Goal: Task Accomplishment & Management: Manage account settings

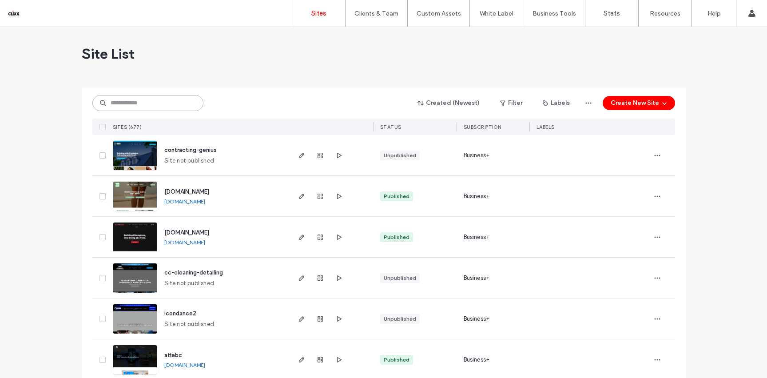
click at [152, 105] on input at bounding box center [147, 103] width 111 height 16
type input "***"
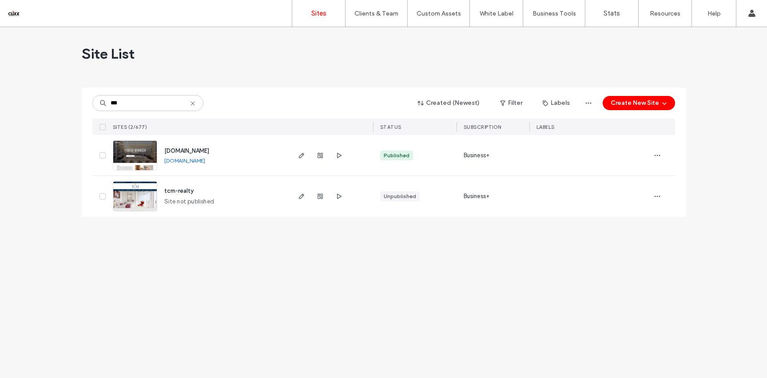
click at [179, 150] on span "[DOMAIN_NAME]" at bounding box center [186, 151] width 45 height 7
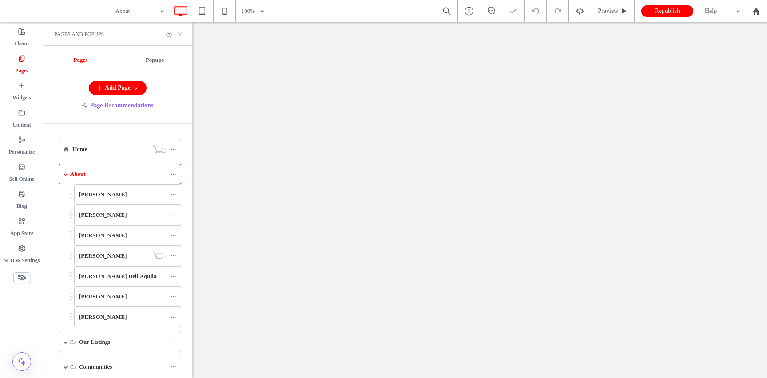
click at [179, 32] on icon at bounding box center [180, 34] width 7 height 7
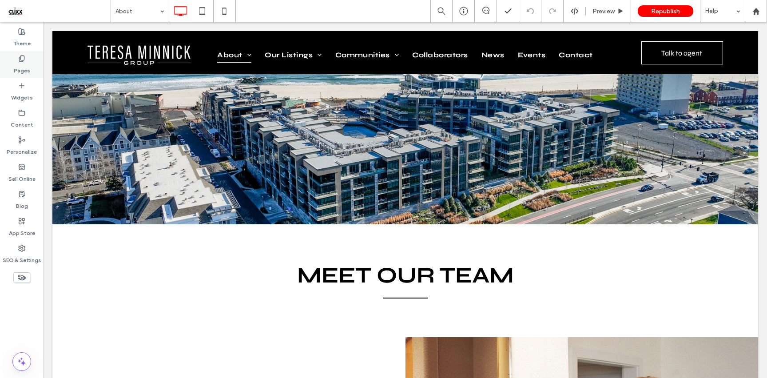
click at [24, 63] on label "Pages" at bounding box center [22, 68] width 16 height 12
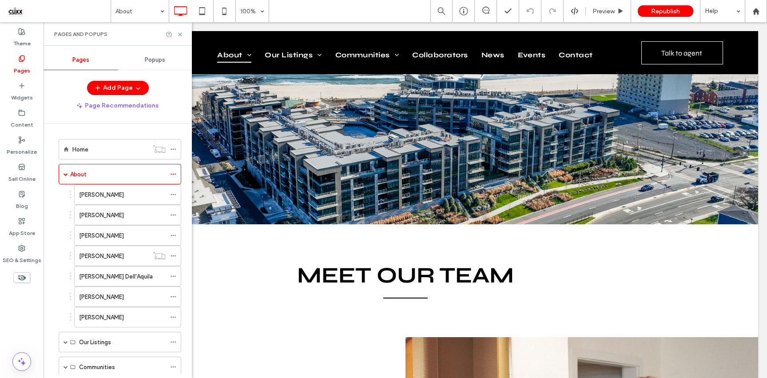
drag, startPoint x: 172, startPoint y: 296, endPoint x: 184, endPoint y: 296, distance: 12.0
click at [172, 296] on icon at bounding box center [173, 297] width 6 height 6
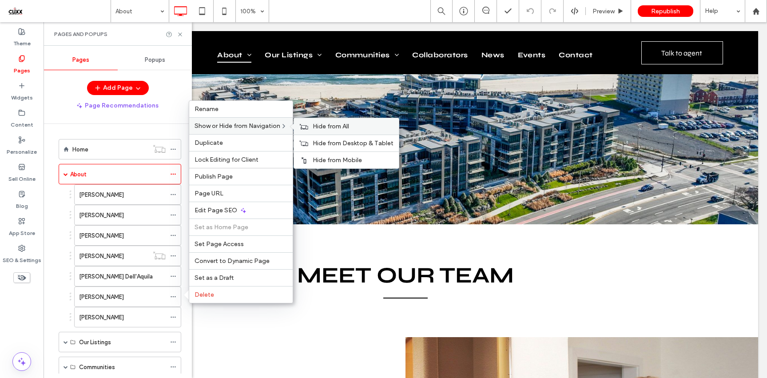
click at [327, 128] on span "Hide from All" at bounding box center [331, 127] width 36 height 8
drag, startPoint x: 319, startPoint y: 130, endPoint x: 593, endPoint y: 58, distance: 283.4
click at [321, 130] on div "Show on All" at bounding box center [344, 126] width 101 height 16
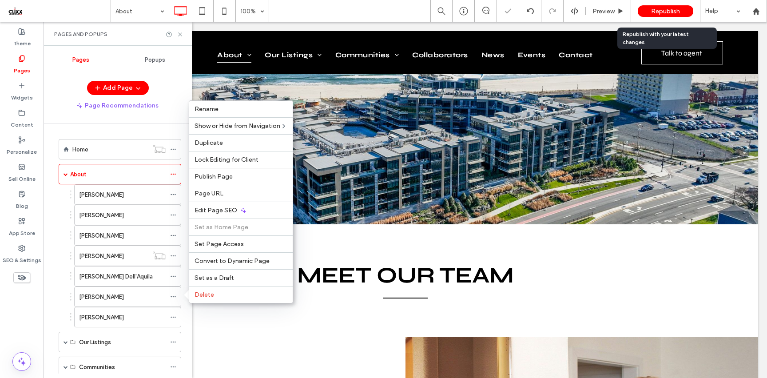
click at [667, 8] on span "Republish" at bounding box center [665, 12] width 29 height 8
